Goal: Complete application form

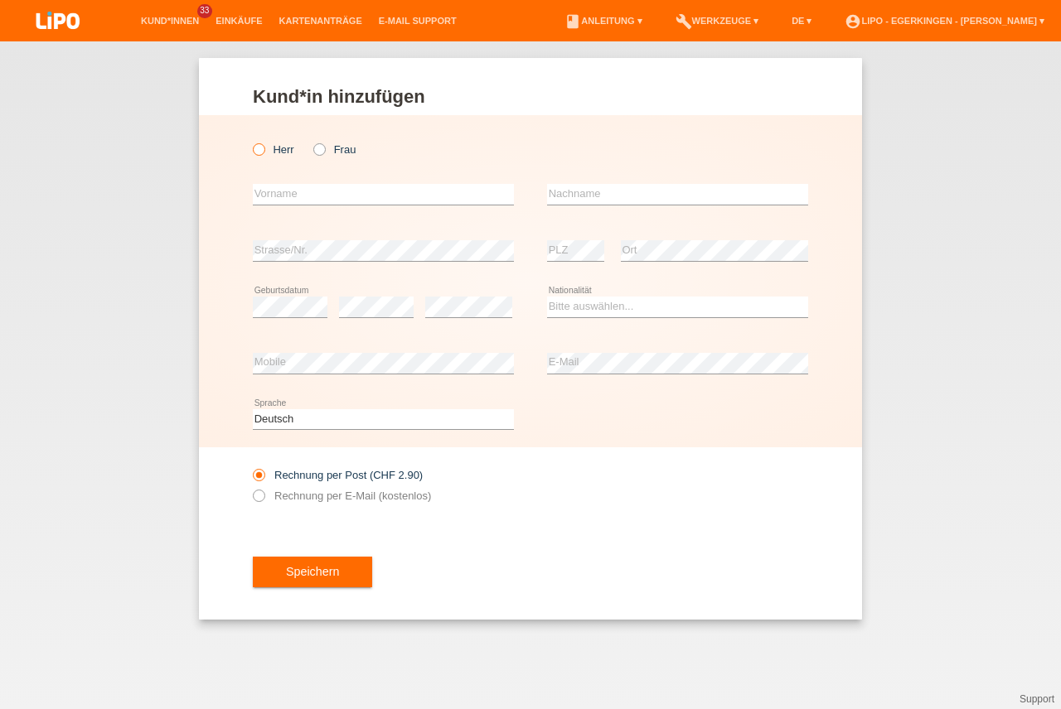
click at [284, 152] on label "Herr" at bounding box center [273, 149] width 41 height 12
click at [264, 152] on input "Herr" at bounding box center [258, 148] width 11 height 11
radio input "true"
click at [301, 195] on input "text" at bounding box center [383, 194] width 261 height 21
type input "[PERSON_NAME]"
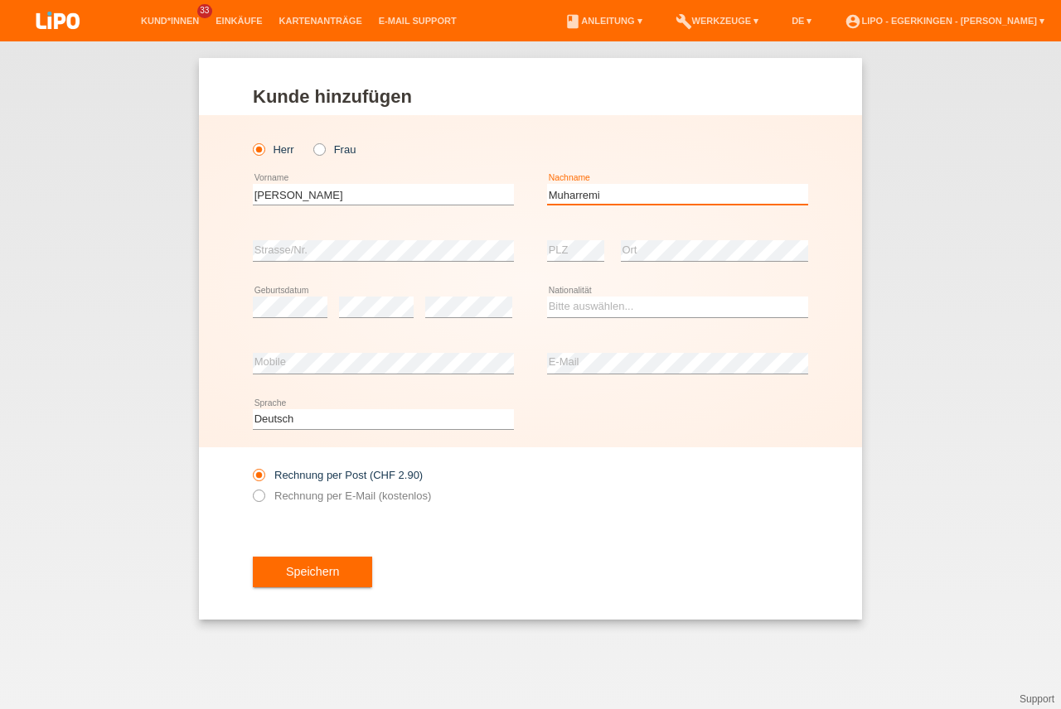
type input "Muharremi"
click at [578, 306] on select "Bitte auswählen... Schweiz Deutschland Liechtenstein Österreich ------------ Af…" at bounding box center [677, 307] width 261 height 20
select select "XK"
click at [0, 0] on option "Kosovo" at bounding box center [0, 0] width 0 height 0
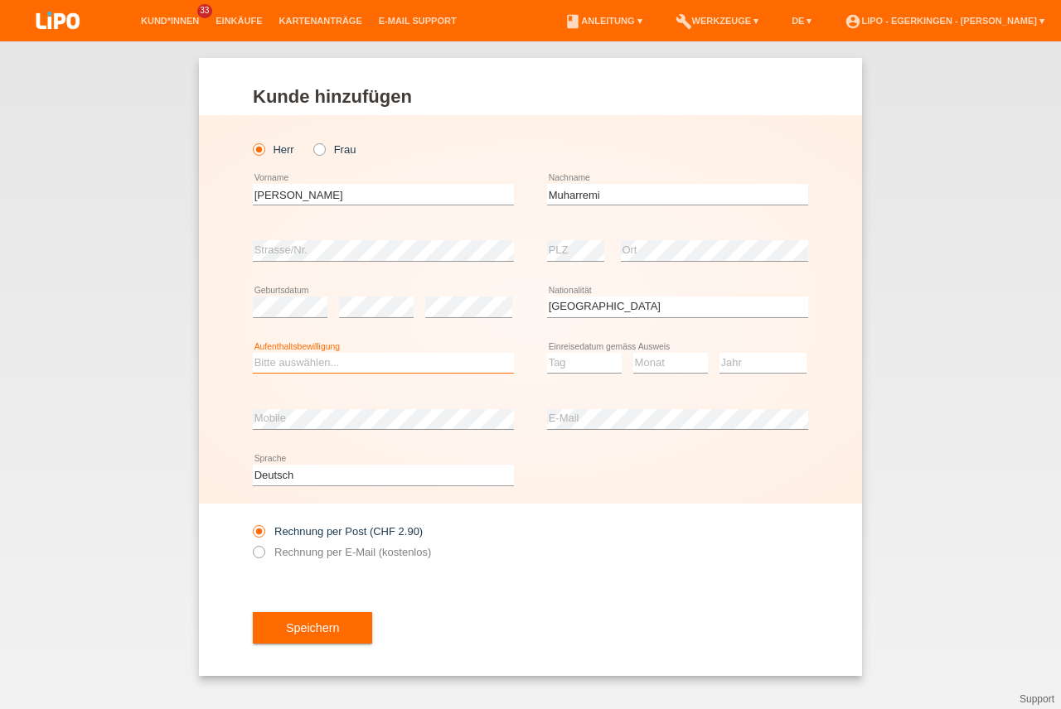
click at [425, 367] on select "Bitte auswählen... C B B - Flüchtlingsstatus Andere" at bounding box center [383, 363] width 261 height 20
select select "C"
click at [0, 0] on option "C" at bounding box center [0, 0] width 0 height 0
click at [574, 359] on select "Tag 01 02 03 04 05 06 07 08 09 10 11" at bounding box center [584, 363] width 75 height 20
select select "11"
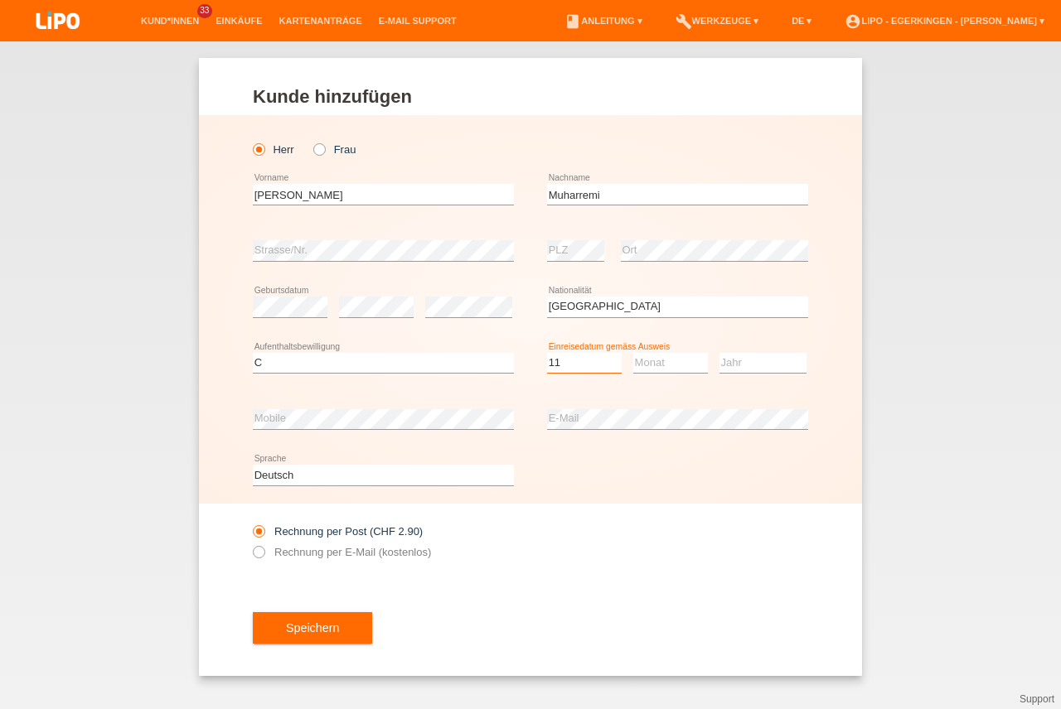
click at [0, 0] on option "11" at bounding box center [0, 0] width 0 height 0
click at [667, 356] on select "Monat 01 02 03 04 05 06 07 08 09 10 11" at bounding box center [670, 363] width 75 height 20
select select "01"
click at [0, 0] on option "01" at bounding box center [0, 0] width 0 height 0
click at [756, 369] on select "Jahr 2025 2024 2023 2022 2021 2020 2019 2018 2017 2016 2015 2014 2013 2012 2011…" at bounding box center [762, 363] width 87 height 20
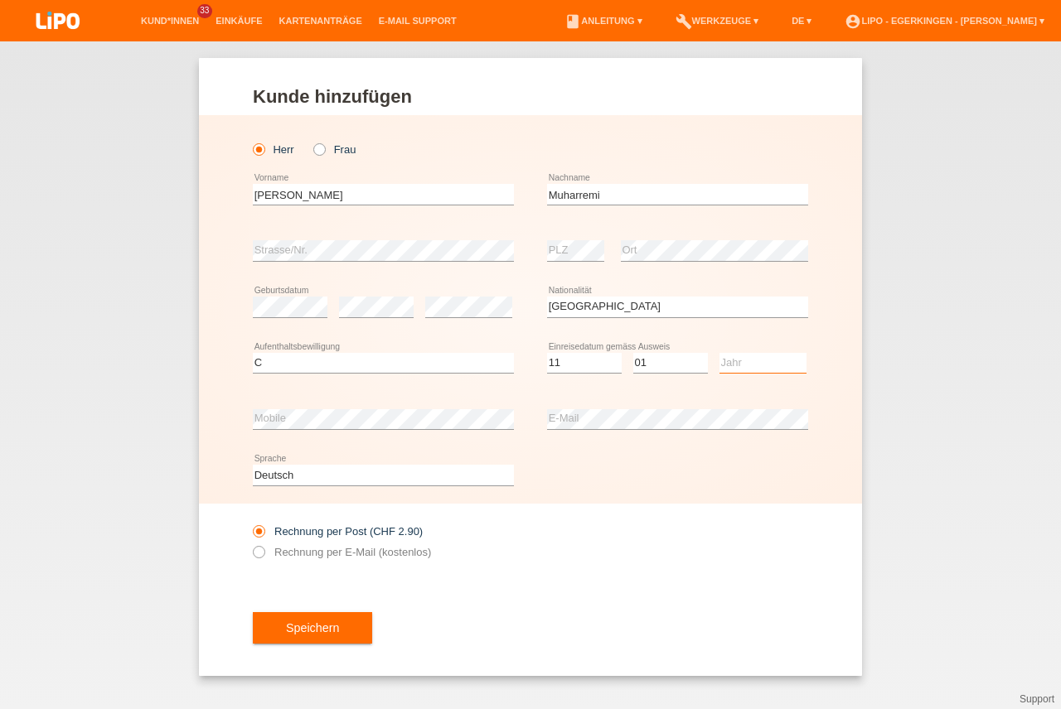
select select "1991"
click at [0, 0] on option "1991" at bounding box center [0, 0] width 0 height 0
click at [399, 556] on label "Rechnung per E-Mail (kostenlos)" at bounding box center [342, 552] width 178 height 12
click at [264, 556] on input "Rechnung per E-Mail (kostenlos)" at bounding box center [258, 556] width 11 height 21
radio input "true"
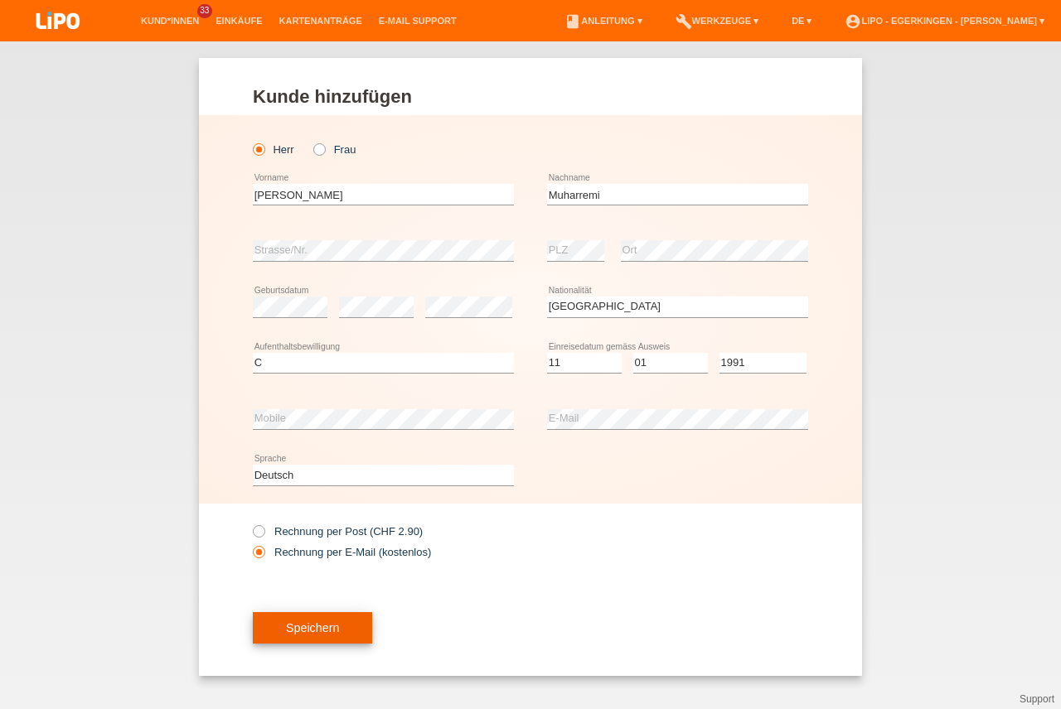
click at [320, 631] on button "Speichern" at bounding box center [312, 627] width 119 height 31
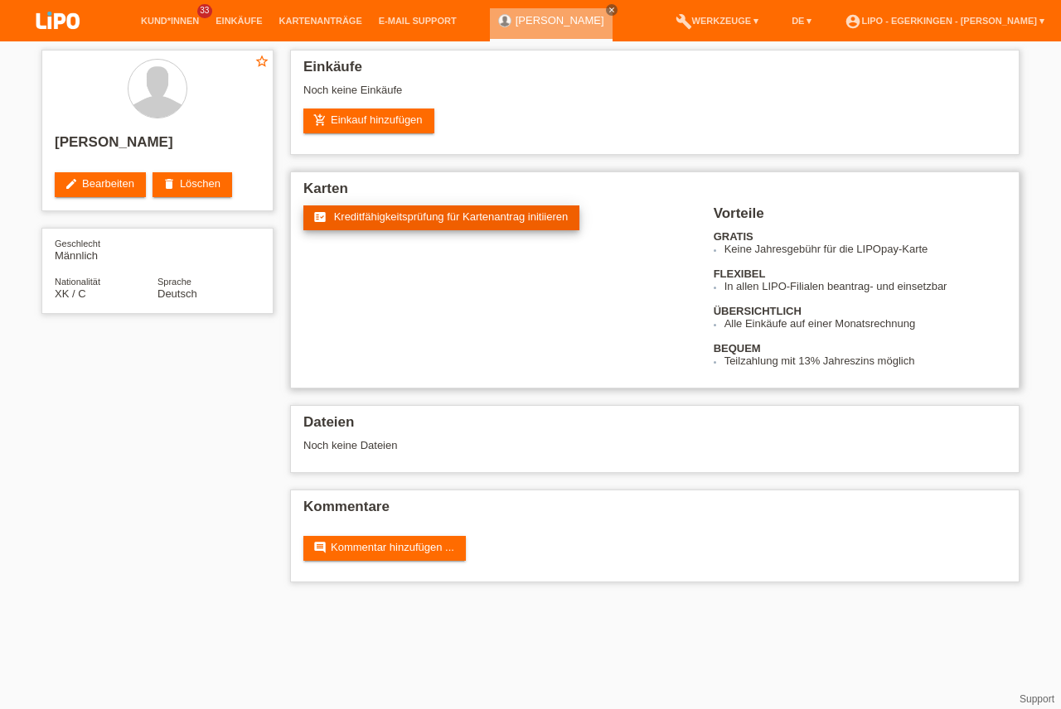
click at [450, 223] on link "fact_check Kreditfähigkeitsprüfung für Kartenantrag initiieren" at bounding box center [441, 218] width 276 height 25
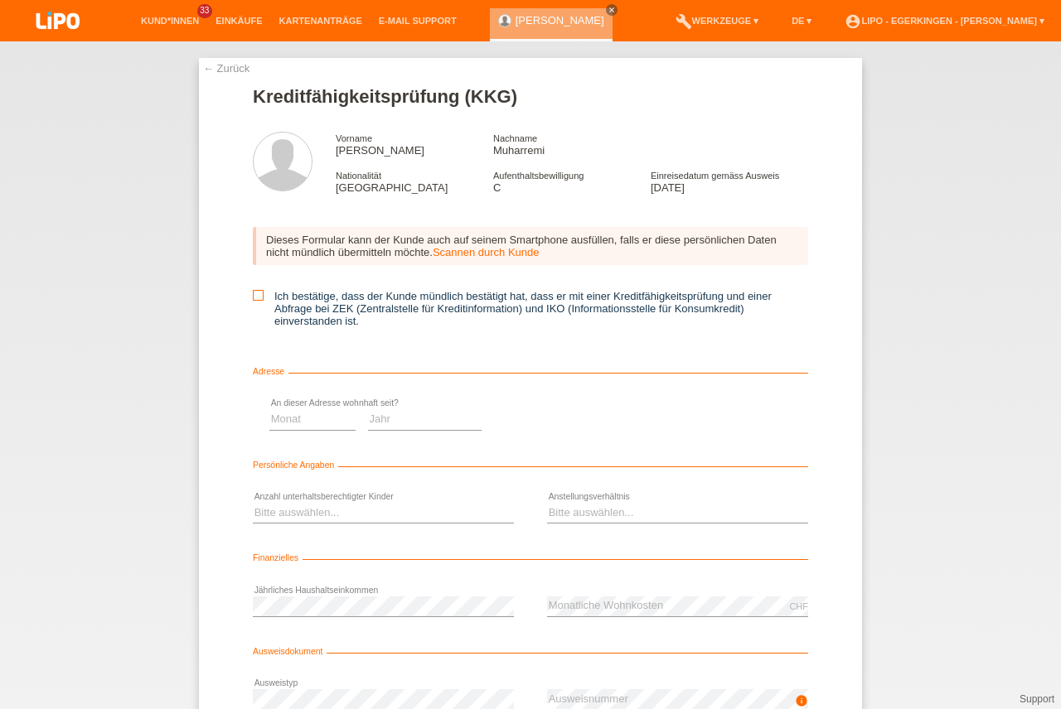
click at [254, 301] on input "Ich bestätige, dass der Kunde mündlich bestätigt hat, dass er mit einer Kreditf…" at bounding box center [258, 295] width 11 height 11
checkbox input "true"
click at [563, 420] on select "Monat 01 02 03 04 05 06 07 08 09 10" at bounding box center [590, 419] width 86 height 20
select select "05"
click at [0, 0] on option "05" at bounding box center [0, 0] width 0 height 0
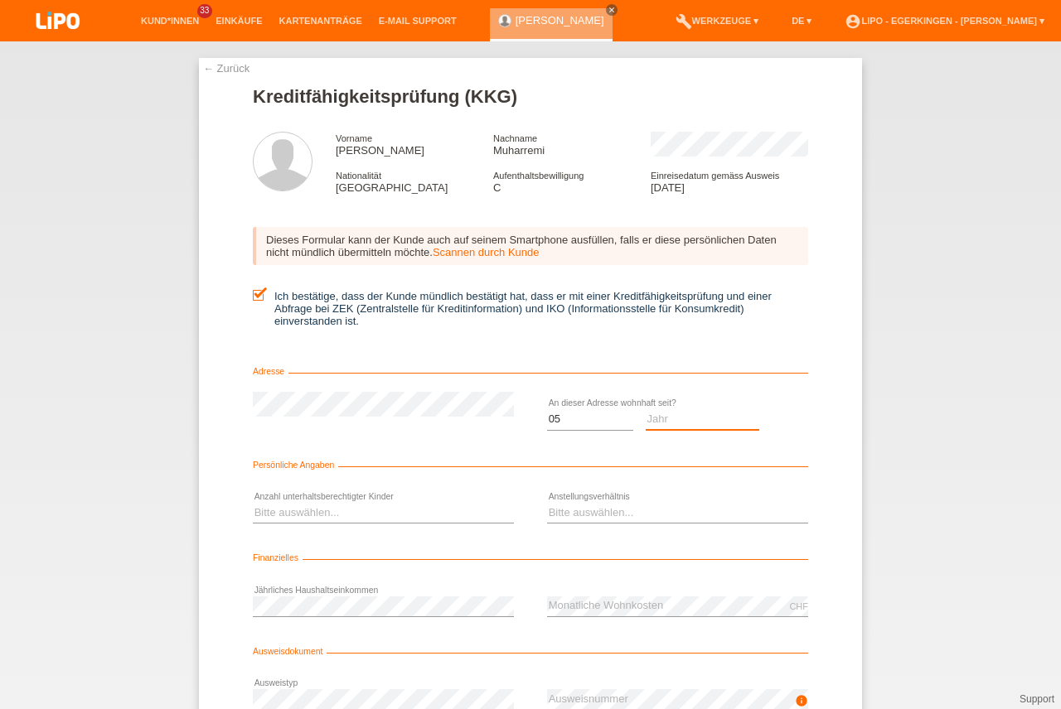
click at [689, 415] on select "Jahr 2025 2024 2023 2022 2021 2020 2019 2018 2017 2016 2015 2014 2013 2012 2011…" at bounding box center [703, 419] width 114 height 20
select select "2015"
click at [0, 0] on option "2015" at bounding box center [0, 0] width 0 height 0
click at [421, 504] on select "Bitte auswählen... 0 1 2 3 4 5 6 7 8 9" at bounding box center [383, 513] width 261 height 20
select select "0"
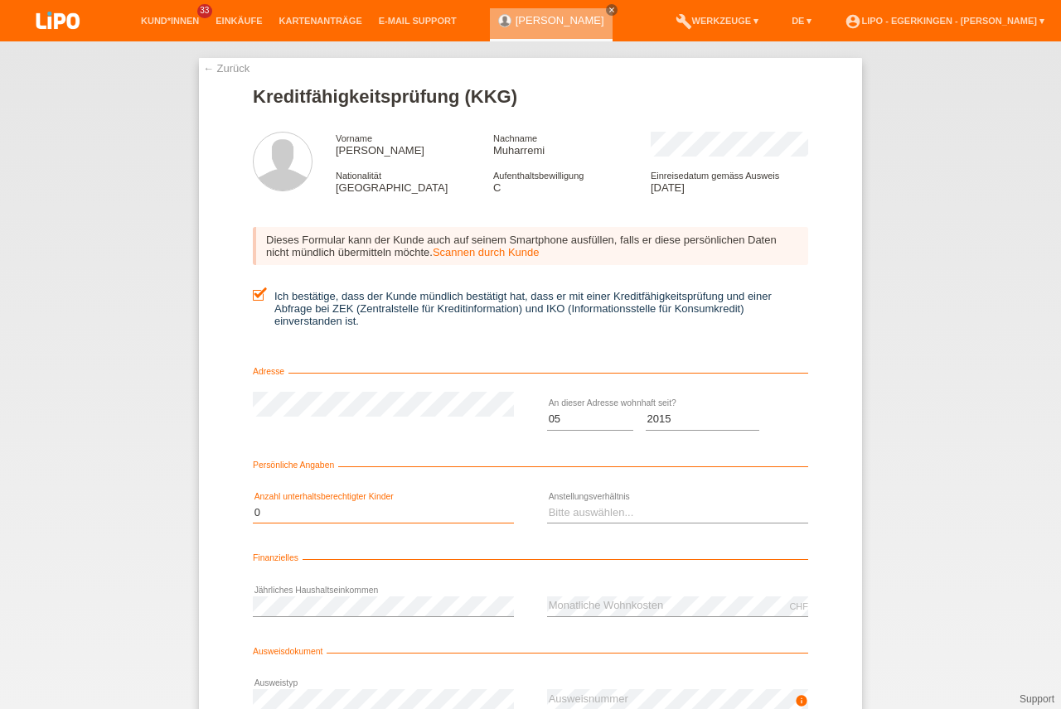
click at [0, 0] on option "0" at bounding box center [0, 0] width 0 height 0
click at [639, 510] on select "Bitte auswählen... Unbefristet Befristet Lehrling/Student Pensioniert Nicht arb…" at bounding box center [677, 513] width 261 height 20
click at [0, 0] on option "Pensioniert" at bounding box center [0, 0] width 0 height 0
click at [392, 594] on div "error Jährliches Haushaltseinkommen" at bounding box center [383, 606] width 261 height 56
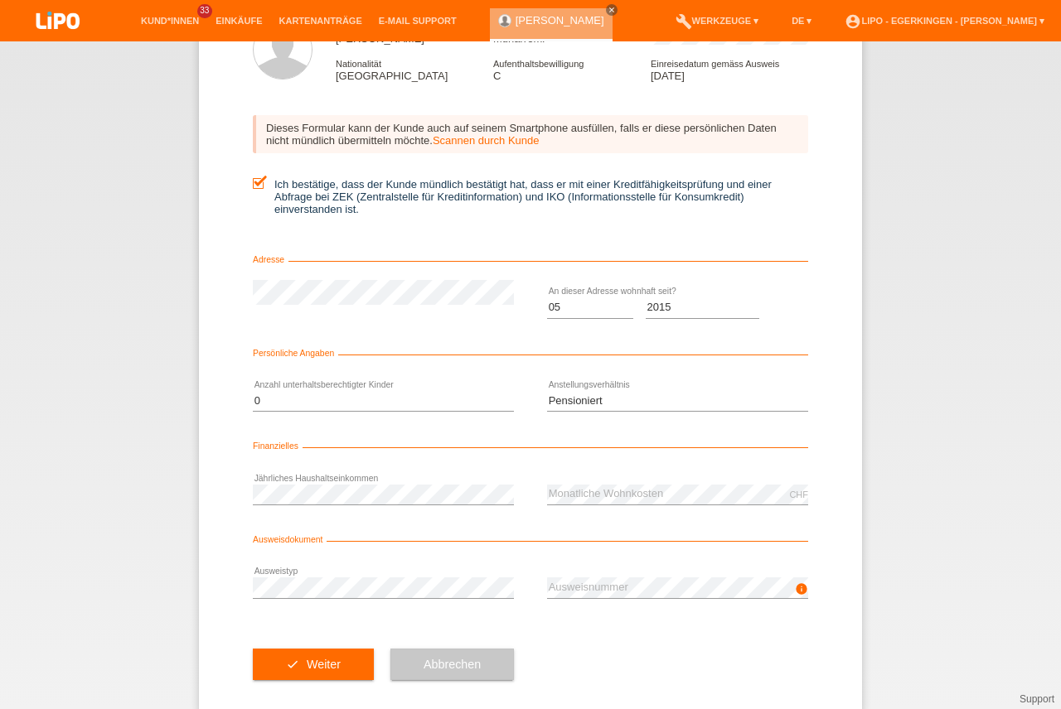
click at [377, 575] on div "error Ausweistyp" at bounding box center [383, 588] width 261 height 56
click at [667, 401] on select "Bitte auswählen... Unbefristet Befristet Lehrling/Student Pensioniert Nicht arb…" at bounding box center [677, 401] width 261 height 20
select select "UNEMPLOYED"
click at [0, 0] on option "Nicht arbeitstätig" at bounding box center [0, 0] width 0 height 0
click at [332, 655] on button "check Weiter" at bounding box center [313, 664] width 121 height 31
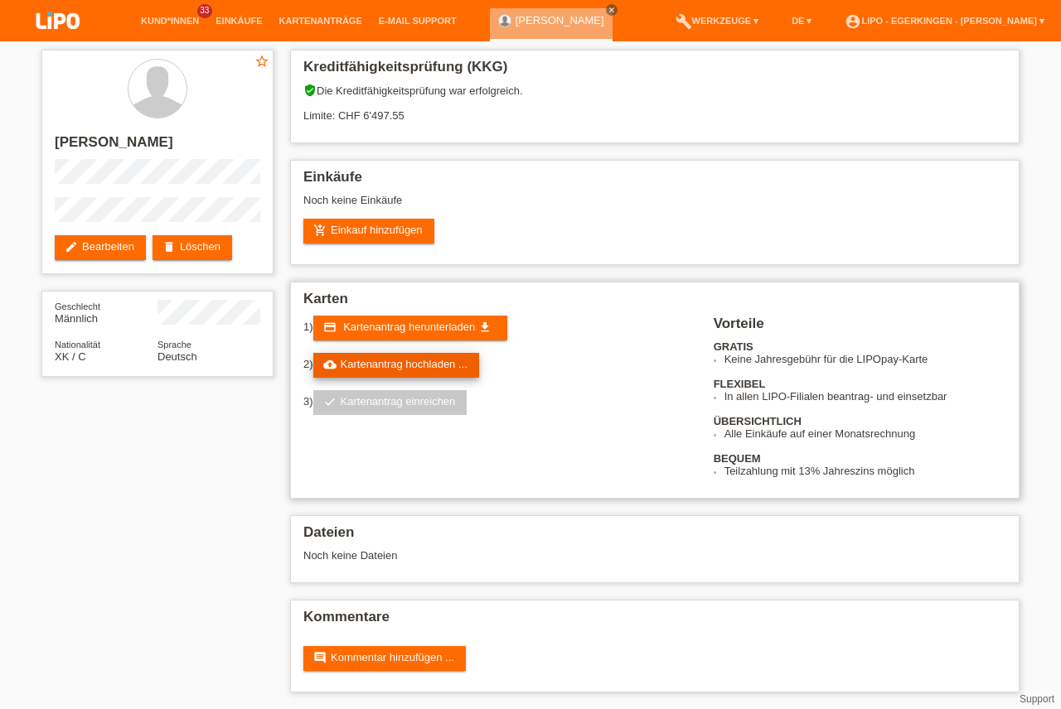
click at [438, 356] on link "cloud_upload Kartenantrag hochladen ..." at bounding box center [396, 365] width 166 height 25
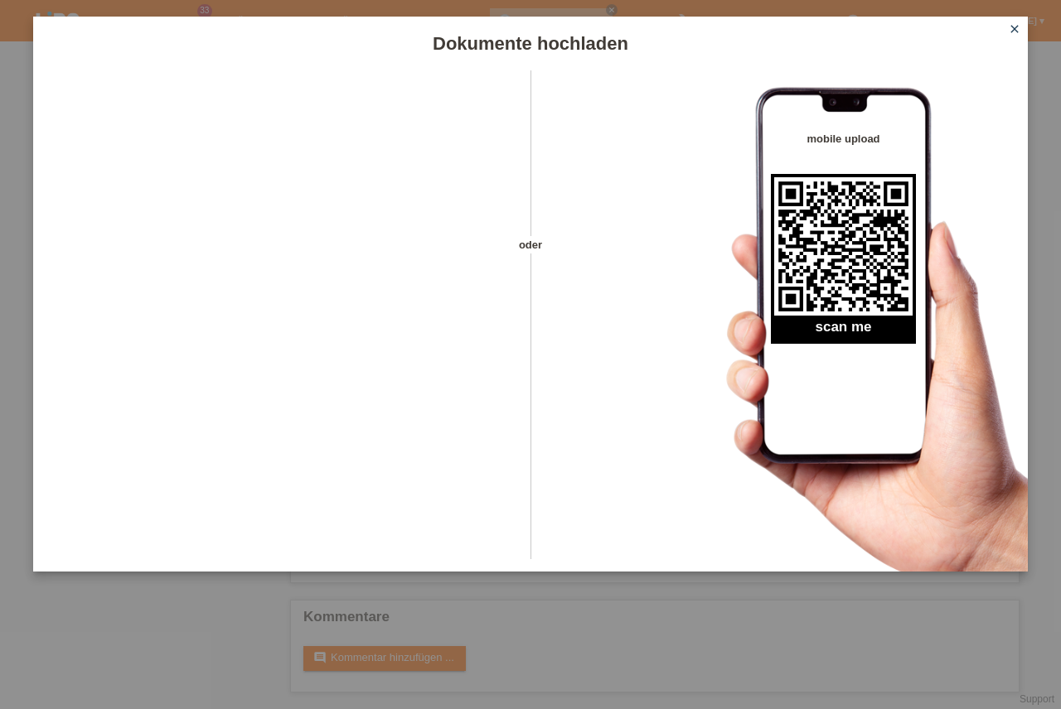
click at [1015, 28] on icon "close" at bounding box center [1014, 28] width 13 height 13
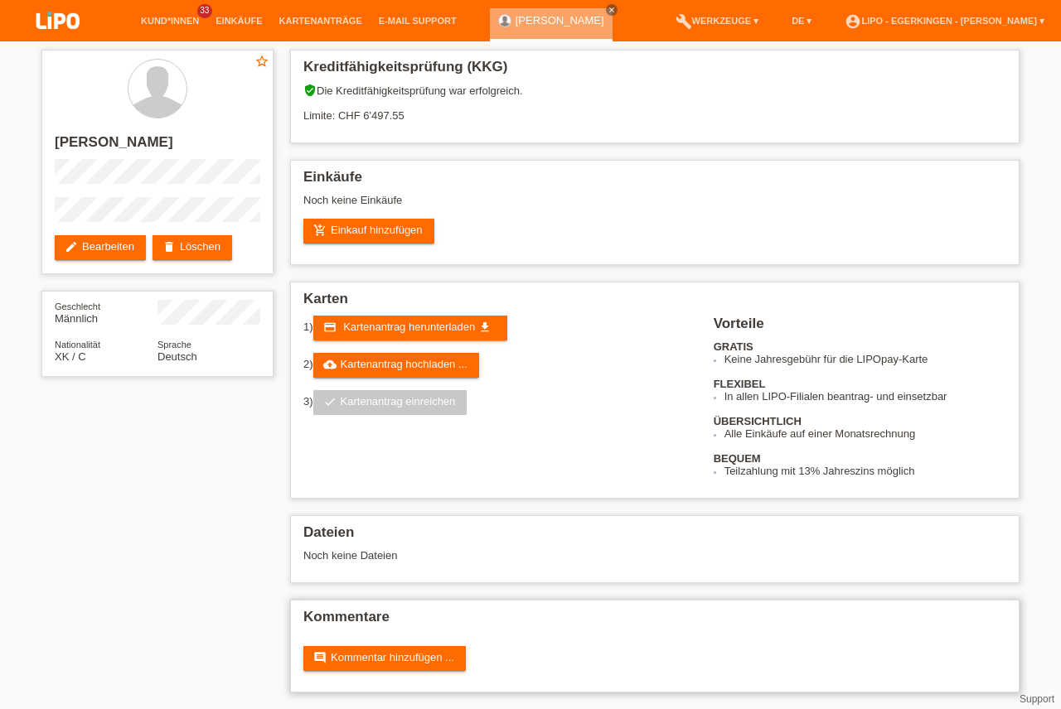
click at [665, 659] on div "comment Kommentar hinzufügen ..." at bounding box center [654, 658] width 703 height 25
click at [446, 362] on link "cloud_upload Kartenantrag hochladen ..." at bounding box center [396, 365] width 166 height 25
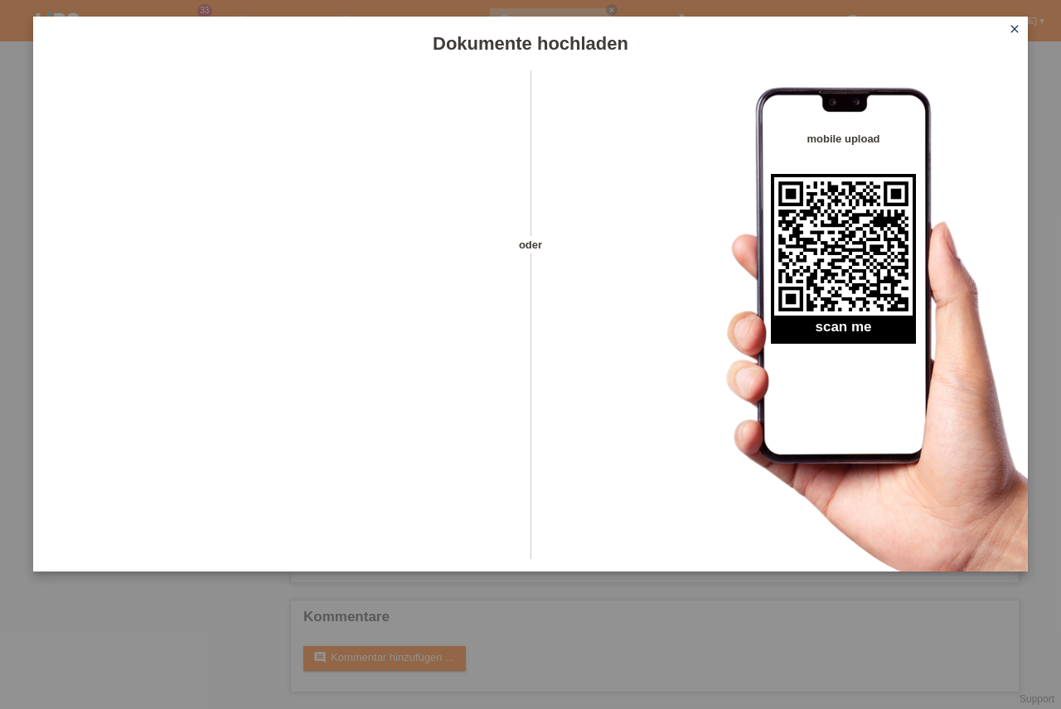
click at [964, 342] on div "mobile upload scan me" at bounding box center [856, 320] width 343 height 501
click at [1015, 36] on link "close" at bounding box center [1015, 30] width 22 height 19
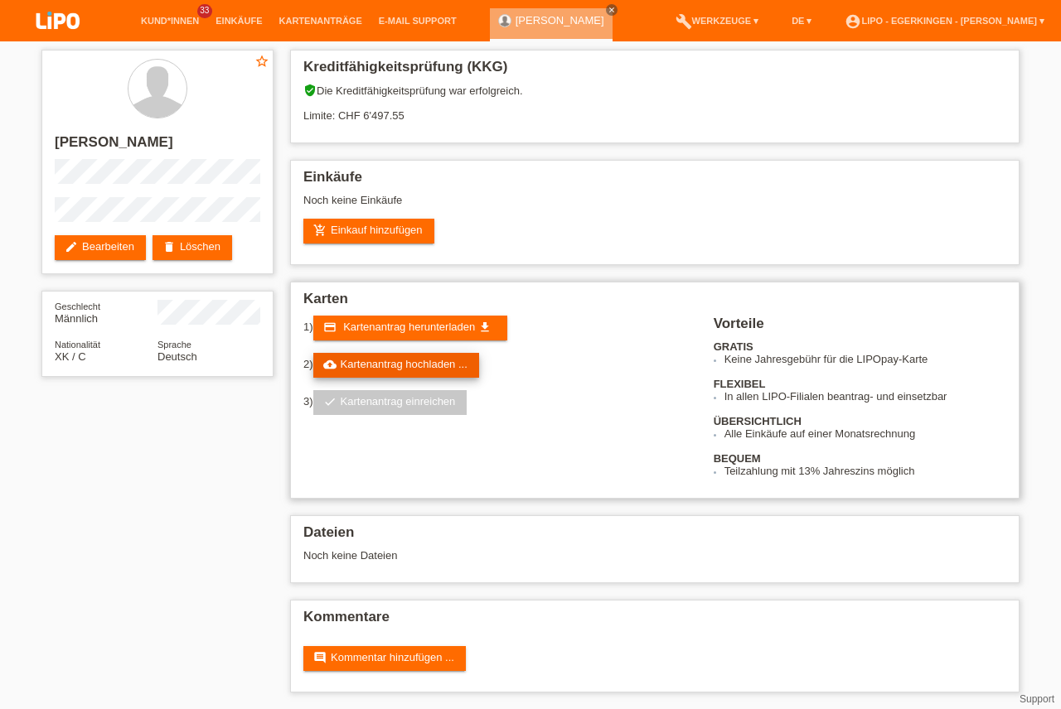
click at [367, 365] on link "cloud_upload Kartenantrag hochladen ..." at bounding box center [396, 365] width 166 height 25
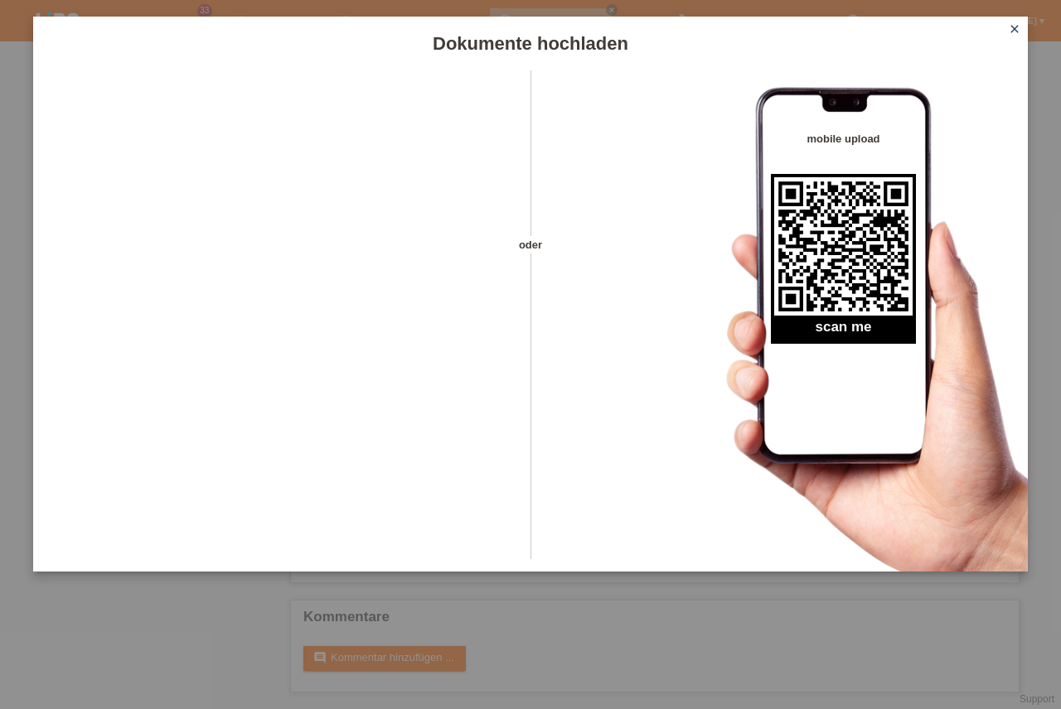
click at [1017, 25] on icon "close" at bounding box center [1014, 28] width 13 height 13
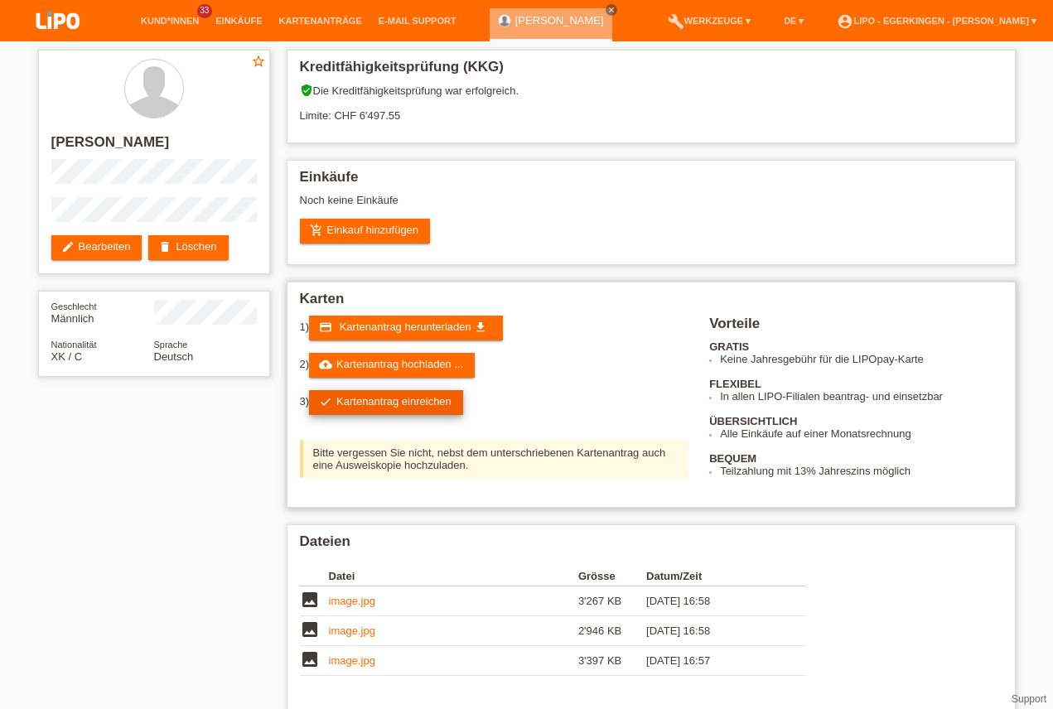
click at [435, 410] on link "check Kartenantrag einreichen" at bounding box center [386, 402] width 154 height 25
